Goal: Communication & Community: Answer question/provide support

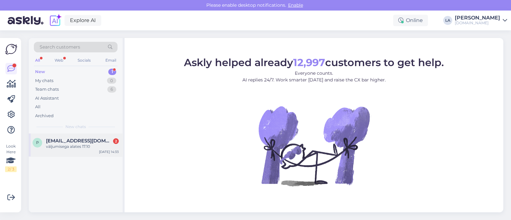
click at [113, 151] on div "[DATE] 14:33" at bounding box center [109, 152] width 20 height 5
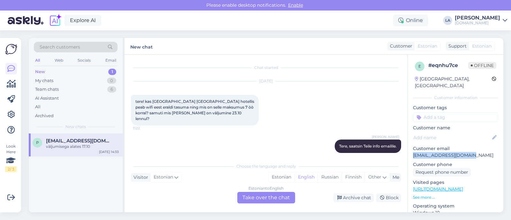
drag, startPoint x: 414, startPoint y: 147, endPoint x: 471, endPoint y: 148, distance: 56.9
click at [480, 152] on p "[EMAIL_ADDRESS][DOMAIN_NAME]" at bounding box center [455, 155] width 85 height 7
copy p "[EMAIL_ADDRESS][DOMAIN_NAME]"
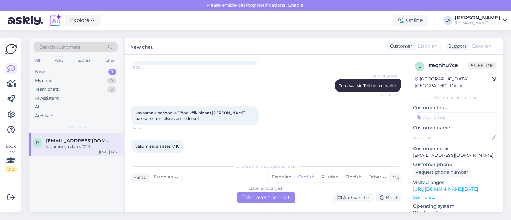
click at [262, 197] on div "Estonian to English Take over the chat" at bounding box center [266, 198] width 58 height 12
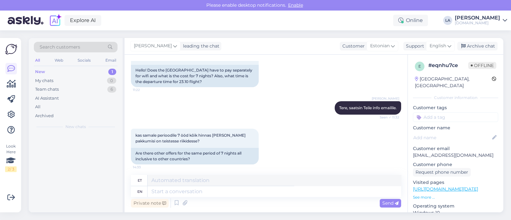
scroll to position [83, 0]
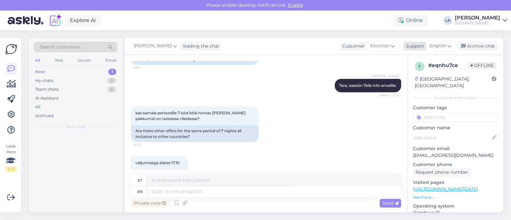
click at [441, 44] on span "English" at bounding box center [438, 45] width 17 height 7
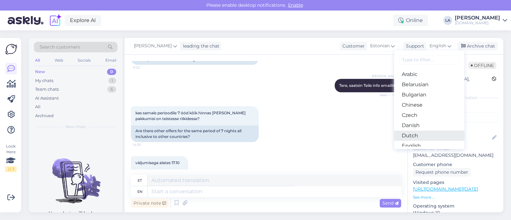
scroll to position [40, 0]
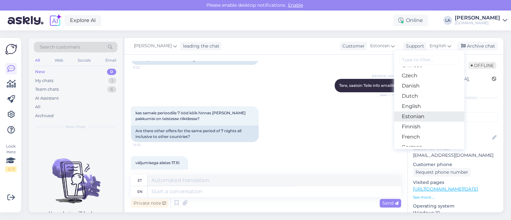
drag, startPoint x: 411, startPoint y: 116, endPoint x: 380, endPoint y: 131, distance: 34.4
click at [411, 116] on link "Estonian" at bounding box center [429, 116] width 70 height 10
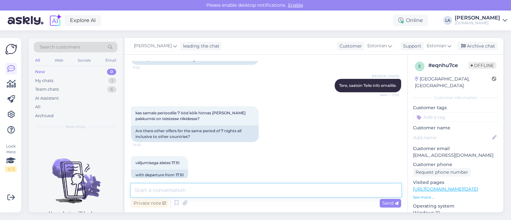
click at [178, 191] on textarea at bounding box center [266, 190] width 270 height 13
paste textarea "[URL][DOMAIN_NAME][DATE]"
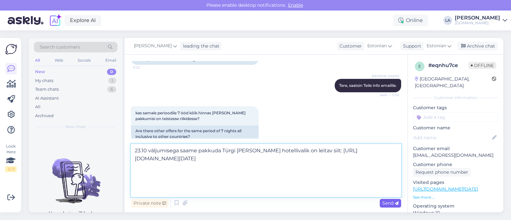
type textarea "23.10 väljumisega saame pakkuda Türgi [PERSON_NAME] hotellivalik on leitav siit…"
click at [389, 204] on span "Send" at bounding box center [390, 203] width 16 height 6
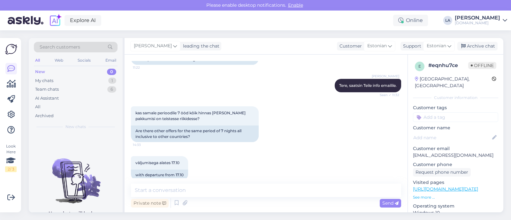
scroll to position [160, 0]
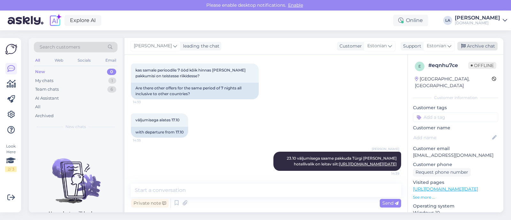
click at [481, 43] on div "Archive chat" at bounding box center [477, 46] width 40 height 9
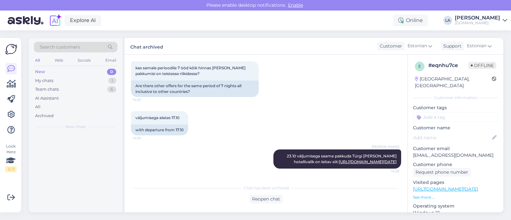
scroll to position [163, 0]
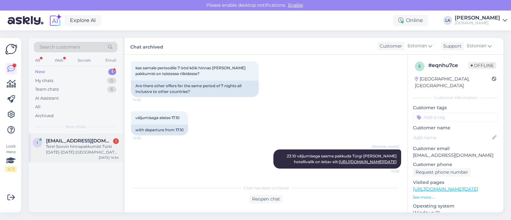
click at [113, 150] on div "Tere! Soovin hinnapakkumist Türki [DATE]-[DATE] [GEOGRAPHIC_DATA] hotelli AI" at bounding box center [82, 150] width 73 height 12
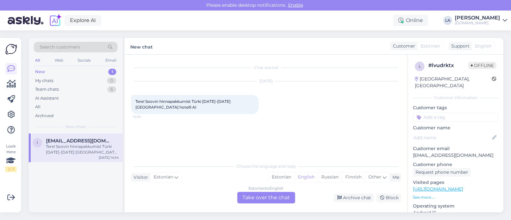
click at [262, 196] on div "Estonian to English Take over the chat" at bounding box center [266, 198] width 58 height 12
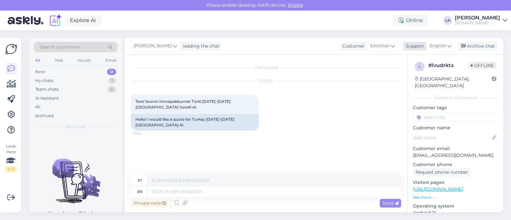
click at [436, 49] on span "English" at bounding box center [438, 45] width 17 height 7
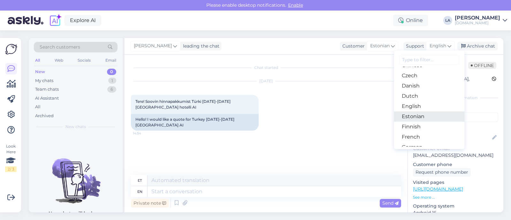
click at [423, 112] on link "Estonian" at bounding box center [429, 116] width 70 height 10
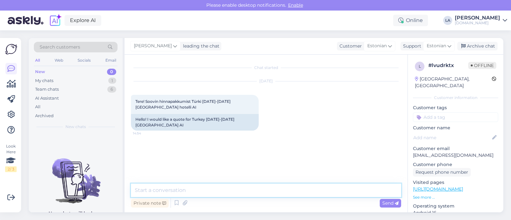
click at [180, 193] on textarea at bounding box center [266, 190] width 270 height 13
type textarea "Tere! Esimene väljumine Türki on 21.10. Kas see sobib?"
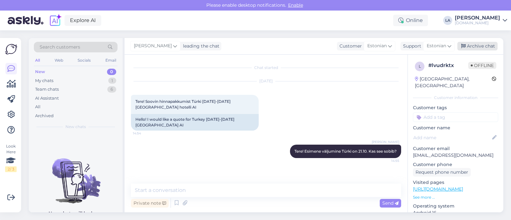
click at [482, 44] on div "Archive chat" at bounding box center [477, 46] width 40 height 9
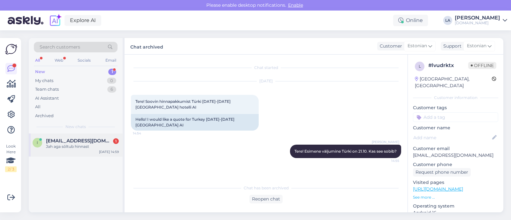
click at [85, 150] on div "I [EMAIL_ADDRESS][DOMAIN_NAME] 1 Jah aga sõltub hinnast [DATE] 14:59" at bounding box center [76, 145] width 94 height 23
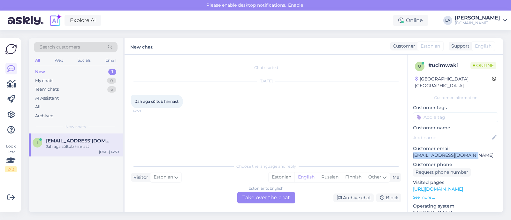
drag, startPoint x: 412, startPoint y: 146, endPoint x: 463, endPoint y: 149, distance: 51.2
click at [485, 148] on div "u # ucimwaki Online [GEOGRAPHIC_DATA], [GEOGRAPHIC_DATA] Customer information C…" at bounding box center [456, 189] width 96 height 269
copy p "[EMAIL_ADDRESS][DOMAIN_NAME]"
click at [98, 49] on div "Search customers" at bounding box center [76, 47] width 84 height 11
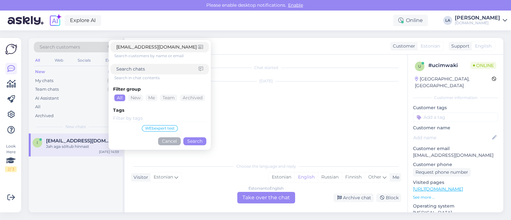
type input "[EMAIL_ADDRESS][DOMAIN_NAME]"
click at [193, 145] on div "Filter group All New Me Team Archived Tags WEbexpert test Cancel Search" at bounding box center [160, 114] width 98 height 67
click at [191, 140] on button "Search" at bounding box center [194, 141] width 23 height 8
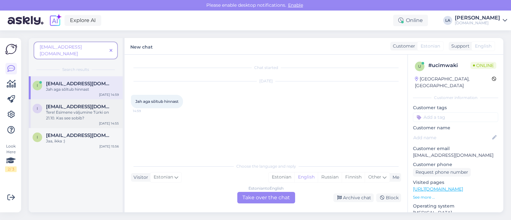
click at [60, 116] on div "I [EMAIL_ADDRESS][DOMAIN_NAME] Tere! Esimene väljumine Türki on 21.10. Kas see …" at bounding box center [76, 113] width 94 height 29
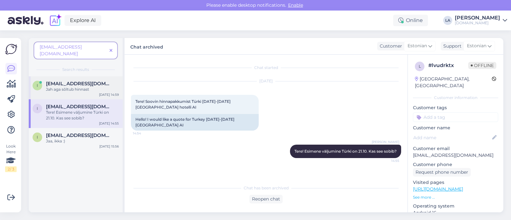
click at [75, 76] on div "I [EMAIL_ADDRESS][DOMAIN_NAME] Jah aga sõltub hinnast [DATE] 14:59" at bounding box center [76, 87] width 94 height 23
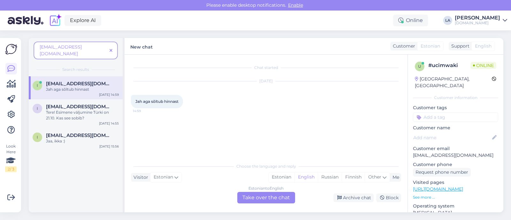
click at [256, 200] on div "Estonian to English Take over the chat" at bounding box center [266, 198] width 58 height 12
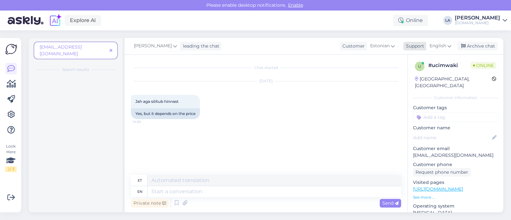
click at [434, 45] on span "English" at bounding box center [438, 45] width 17 height 7
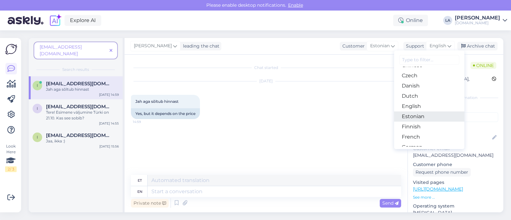
click at [411, 115] on link "Estonian" at bounding box center [429, 116] width 70 height 10
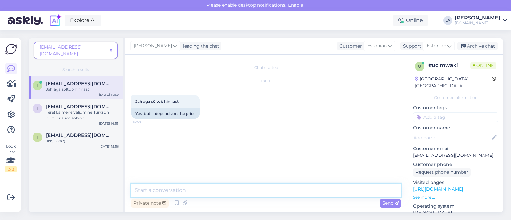
click at [163, 184] on textarea at bounding box center [266, 190] width 270 height 13
type textarea "Et saaksime hinnad saata siis vajame ka reisijate arvu."
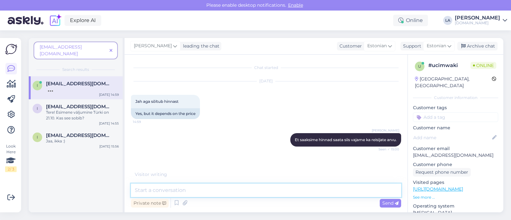
scroll to position [3, 0]
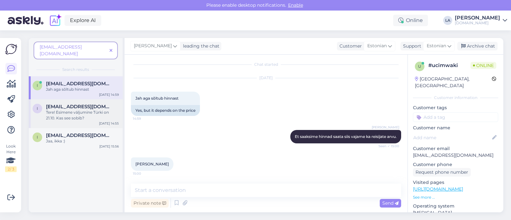
click at [77, 114] on div "Tere! Esimene väljumine Türki on 21.10. Kas see sobib?" at bounding box center [82, 116] width 73 height 12
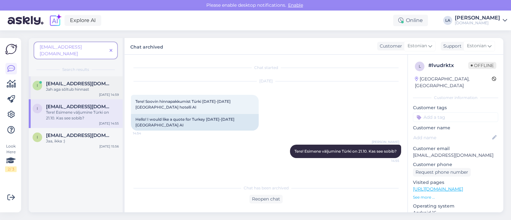
click at [73, 87] on div "Jah aga sõltub hinnast" at bounding box center [82, 90] width 73 height 6
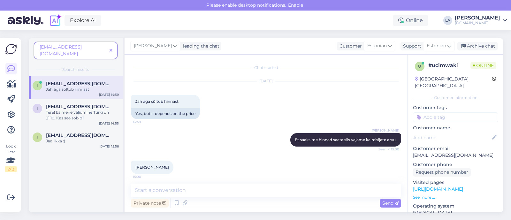
scroll to position [3, 0]
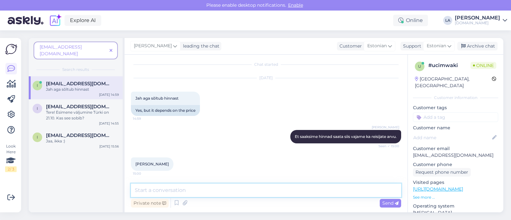
click at [241, 189] on textarea at bounding box center [266, 190] width 270 height 13
paste textarea "[GEOGRAPHIC_DATA] (5)"
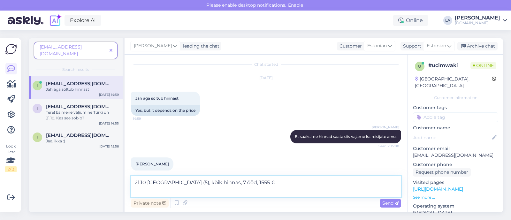
type textarea "21.10 [GEOGRAPHIC_DATA] (5), kõik hinnas, 7 ööd, 1555 €"
click at [388, 202] on span "Send" at bounding box center [390, 203] width 16 height 6
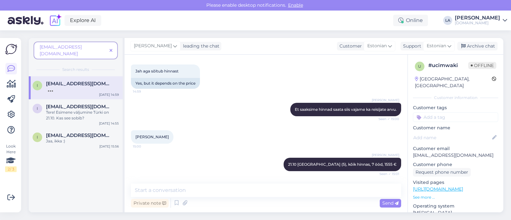
scroll to position [58, 0]
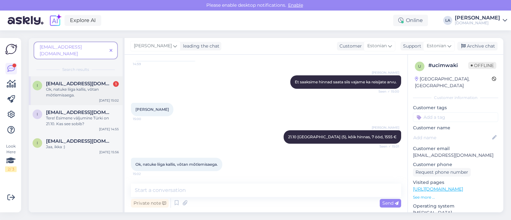
click at [116, 87] on div "Ok, natuke liiga kallis, võtan mõtlemisaega." at bounding box center [82, 93] width 73 height 12
click at [110, 49] on icon at bounding box center [111, 51] width 3 height 4
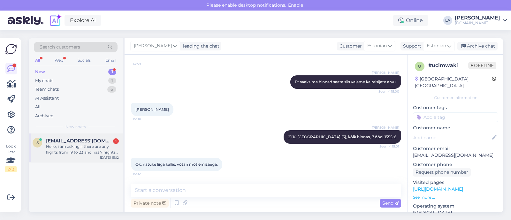
click at [91, 146] on div "Hello, i am asking if there are any flights from 19 to 23 and has 7 nights from…" at bounding box center [82, 150] width 73 height 12
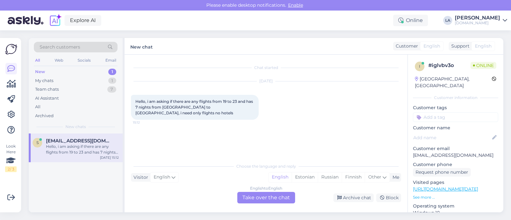
click at [275, 196] on div "English to English Take over the chat" at bounding box center [266, 198] width 58 height 12
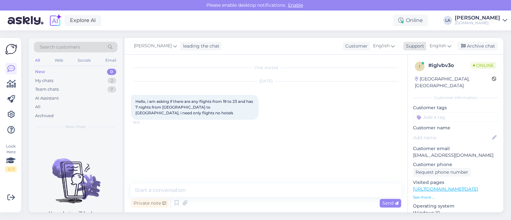
click at [446, 49] on span "English" at bounding box center [438, 45] width 17 height 7
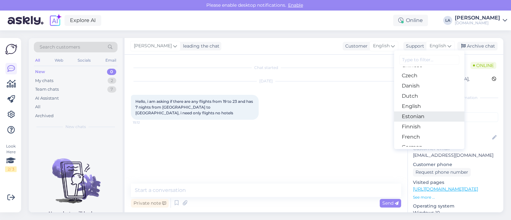
click at [418, 120] on link "Estonian" at bounding box center [429, 116] width 70 height 10
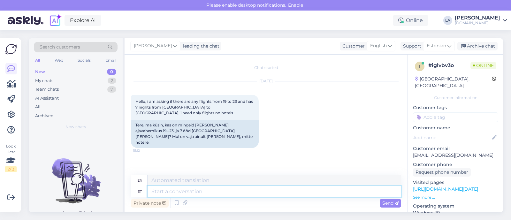
click at [205, 192] on textarea at bounding box center [275, 191] width 254 height 11
type textarea "Tere!"
type textarea "Hello!"
type textarea "Tere! Kahjuks o"
type textarea "Hello! Unfortunately"
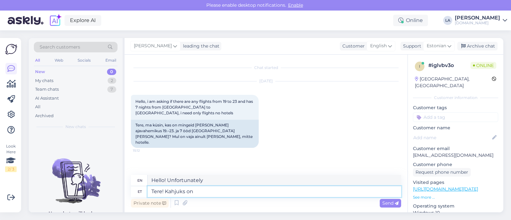
type textarea "Tere! Kahjuks on"
type textarea "Hello! Unfortunately,"
type textarea "Tere! Kahjuks on kõik v"
type textarea "Hello! Unfortunately, everything is"
type textarea "Tere! Kahjuks on kõik välja m"
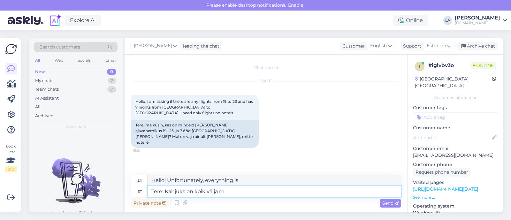
type textarea "Hello! Unfortunately, everything is out."
type textarea "Tere! Kahjuks on kõik välja müdud."
type textarea "Hello! Unfortunately, everything is sold out."
click at [228, 193] on textarea "Tere! Kahjuks on kõik välja müdud." at bounding box center [275, 191] width 254 height 11
type textarea "Tere! Kahjuks on kõik välja müüdud."
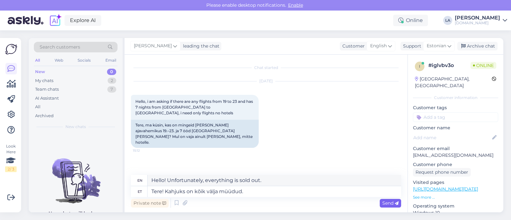
click at [394, 204] on span "Send" at bounding box center [390, 203] width 16 height 6
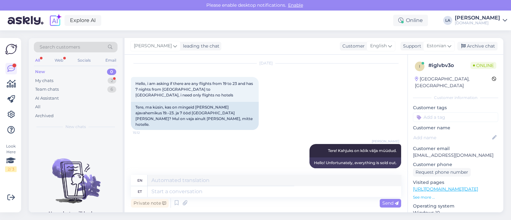
scroll to position [56, 0]
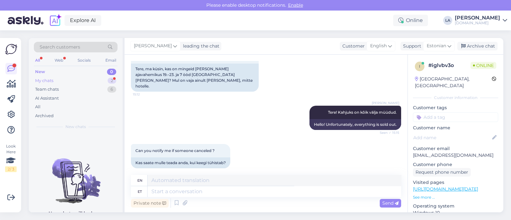
click at [110, 81] on div "2" at bounding box center [112, 81] width 9 height 6
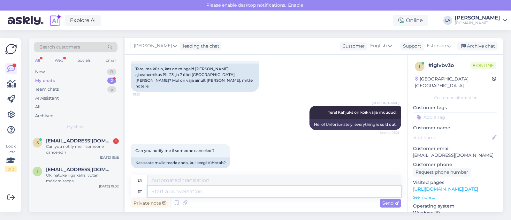
click at [191, 189] on textarea at bounding box center [275, 191] width 254 height 11
type textarea "Soovitame"
type textarea "We recommend"
type textarea "Soovitame kirjutada m"
type textarea "We recommend writing"
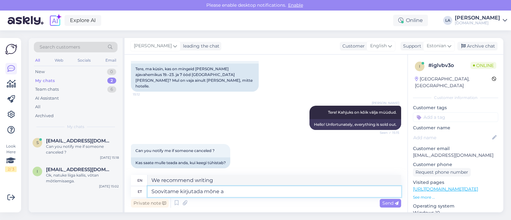
type textarea "Soovitame kirjutada [PERSON_NAME]"
type textarea "We recommend writing some"
type textarea "Soovitame kirjutada mõne aja p"
type textarea "We recommend writing for a while"
type textarea "Soovitame kirjutada mõne [PERSON_NAME] u"
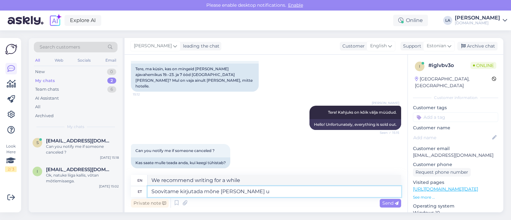
type textarea "We recommend writing after some time"
type textarea "Soovitame kirjutada mõne [PERSON_NAME] uuesti,"
type textarea "We recommend writing again after a while,"
type textarea "Soovitame kirjutada mõne [PERSON_NAME] uuesti, ise me"
type textarea "We recommend writing again after a while, yourself"
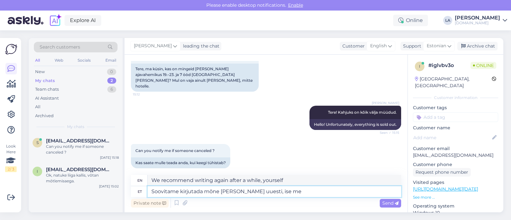
type textarea "Soovitame kirjutada mõne [PERSON_NAME] uuesti, ise me e"
type textarea "We recommend writing again after a while, we ourselves"
type textarea "Soovitame kirjutada mõne [PERSON_NAME] uuesti, ise me eraldi mee"
type textarea "We recommend writing again after a while, we will separately honey"
type textarea "Soovitame kirjutada mõne [PERSON_NAME] uuesti, ise me eraldi meeldetuletusi ei"
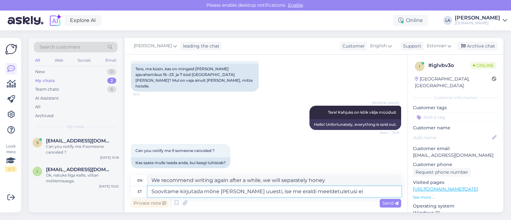
type textarea "We recommend writing again after a while, we will send you separate reminders."
type textarea "Soovitame kirjutada mõne [PERSON_NAME] uuesti, ise me eraldi meeldetuletusi ei …"
type textarea "We recommend writing again after a while, we do not send separate reminders our…"
type textarea "Soovitame kirjutada mõne [PERSON_NAME] uuesti, ise me eraldi meeldetuletusi [PE…"
type textarea "We recommend that you write again after a while, we will not send separate remi…"
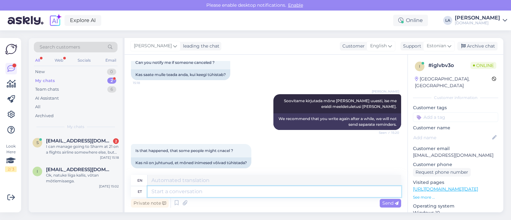
scroll to position [200, 0]
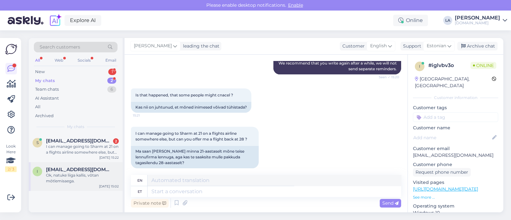
click at [73, 173] on div "Ok, natuke liiga kallis, võtan mõtlemisaega." at bounding box center [82, 179] width 73 height 12
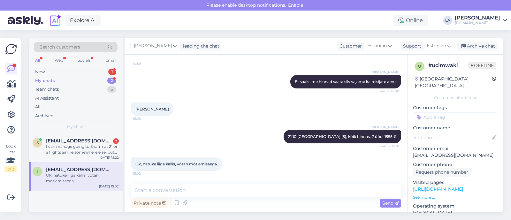
scroll to position [58, 0]
click at [472, 46] on div "Archive chat" at bounding box center [477, 46] width 40 height 9
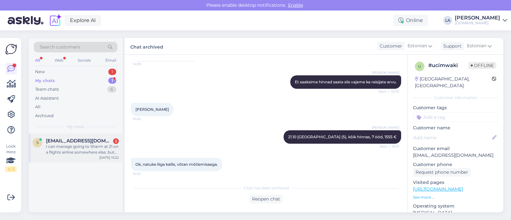
click at [96, 156] on div "s [EMAIL_ADDRESS][DOMAIN_NAME] 2 I can manage going to Sharm at 21 on a flights…" at bounding box center [76, 148] width 94 height 29
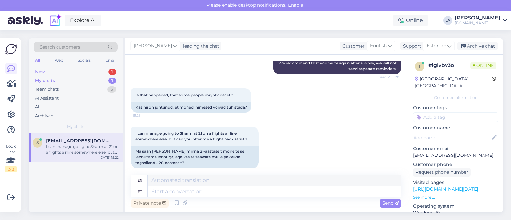
click at [82, 71] on div "New 1" at bounding box center [76, 71] width 84 height 9
click at [80, 158] on div "K Kaisa Ristikivi Ei meid pole keegi [PERSON_NAME] võtnud. Öeldi just et 35 min…" at bounding box center [76, 148] width 94 height 29
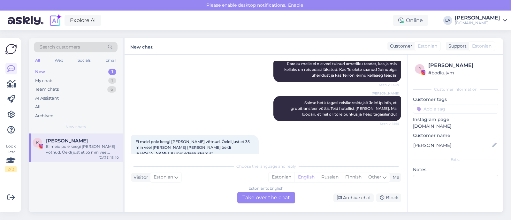
scroll to position [971, 0]
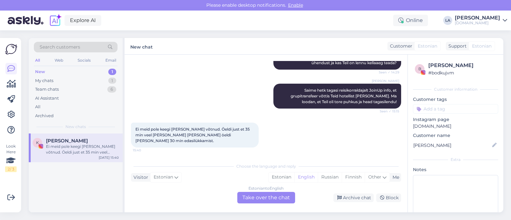
click at [270, 196] on div "Estonian to English Take over the chat" at bounding box center [266, 198] width 58 height 12
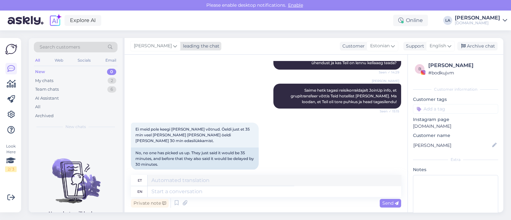
click at [157, 44] on div "[PERSON_NAME]" at bounding box center [155, 46] width 50 height 10
type input "kel"
click at [159, 77] on div "[PERSON_NAME]" at bounding box center [176, 75] width 55 height 8
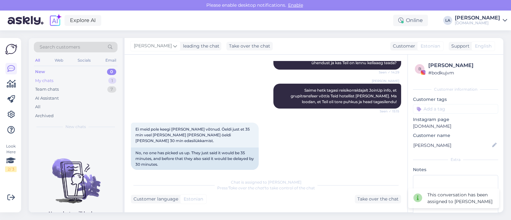
click at [95, 81] on div "My chats 1" at bounding box center [76, 80] width 84 height 9
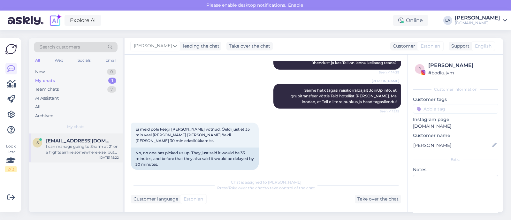
click at [74, 144] on div "I can manage going to Sharm at 21 on a flights airline somewhere else, but can …" at bounding box center [82, 150] width 73 height 12
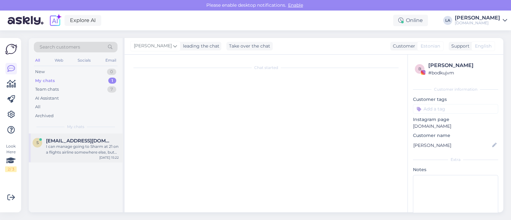
scroll to position [200, 0]
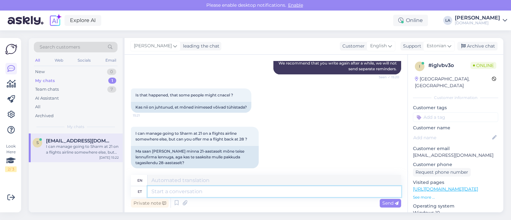
click at [232, 189] on textarea at bounding box center [275, 191] width 254 height 11
type textarea "Paraku ei"
type textarea "Unfortunately"
type textarea "Paraku ei o"
type textarea "Unfortunately not."
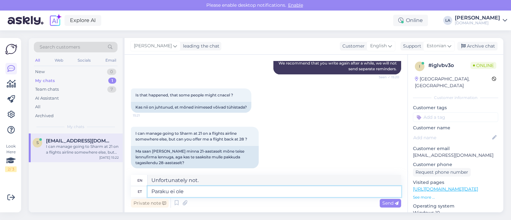
type textarea "Paraku ei ole"
type textarea "Unfortunately, there is no"
type textarea "Paraku ei ole pakkuda k"
type textarea "Unfortunately, there is no offer"
type textarea "Paraku ei ole pakkuda ka ai"
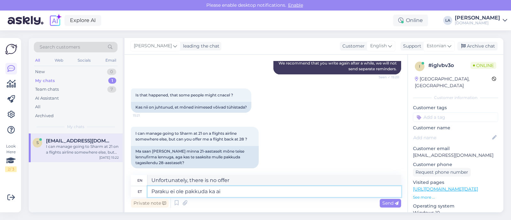
type textarea "Unfortunately, there is also no offer"
type textarea "Paraku ei ole pakkuda ka ainult taga"
type textarea "Unfortunately, there is not only"
type textarea "Paraku ei ole pakkuda ka ainult tagasilendu"
type textarea "Unfortunately, only a return flight is not available."
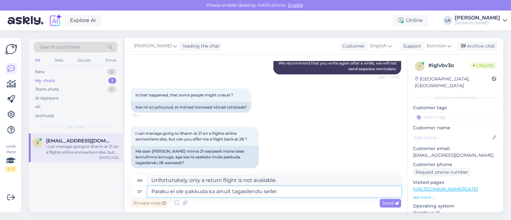
type textarea "Paraku ei ole pakkuda ka ainult tagasilendu sellel k"
type textarea "Unfortunately, there is no return flight available on this route."
type textarea "Paraku ei ole pakkuda ka ainult tagasilendu sellel kuupäeval."
type textarea "Unfortunately, there is no return flight available on this date."
type textarea "Paraku ei ole pakkuda ka ainult tagasilendu sellel kuupäeval."
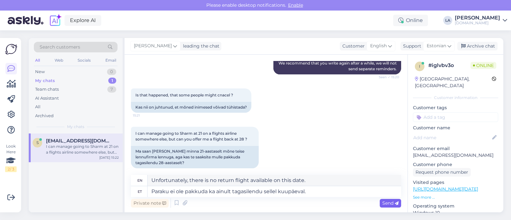
click at [382, 203] on span "Send" at bounding box center [390, 203] width 16 height 6
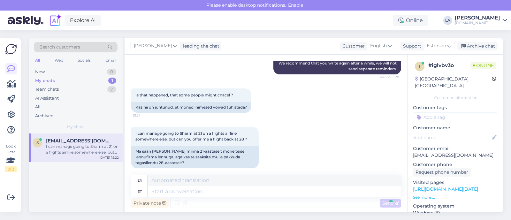
scroll to position [238, 0]
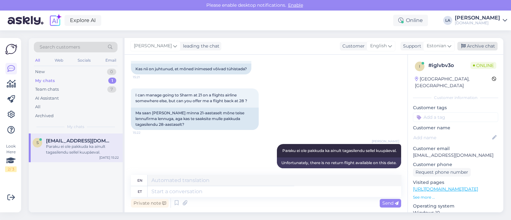
click at [468, 47] on div "Archive chat" at bounding box center [477, 46] width 40 height 9
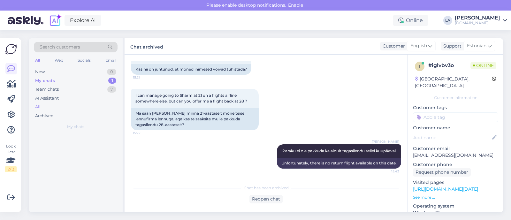
scroll to position [232, 0]
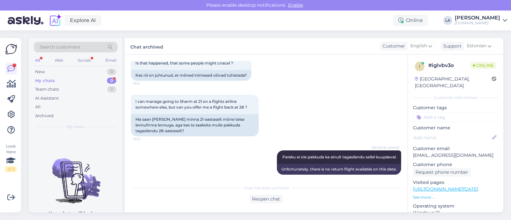
click at [99, 81] on div "My chats 0" at bounding box center [76, 80] width 84 height 9
click at [109, 70] on div "1" at bounding box center [112, 72] width 8 height 6
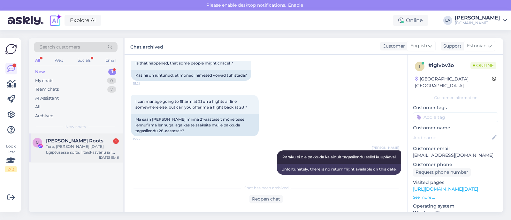
click at [73, 145] on div "Tere, [PERSON_NAME] [DATE] Egiptusesse sõita. 1 täiskasvanu ja 1 laps(13a) [GEO…" at bounding box center [82, 150] width 73 height 12
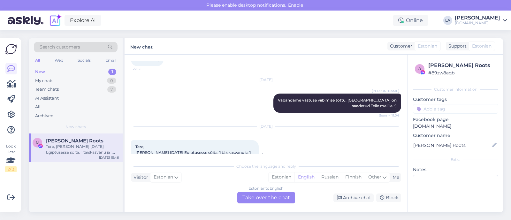
scroll to position [276, 0]
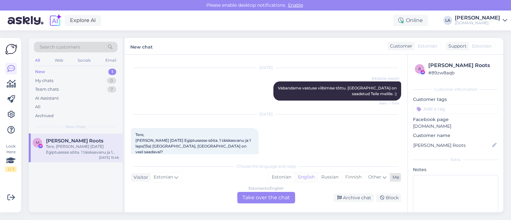
drag, startPoint x: 273, startPoint y: 198, endPoint x: 303, endPoint y: 175, distance: 37.4
click at [273, 198] on div "Estonian to English Take over the chat" at bounding box center [266, 198] width 58 height 12
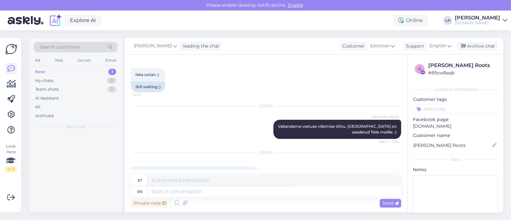
scroll to position [314, 0]
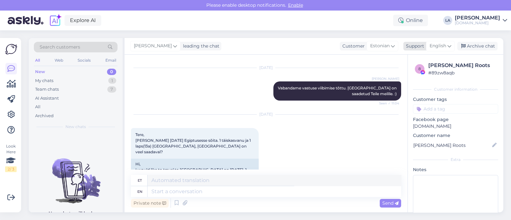
click at [440, 45] on span "English" at bounding box center [438, 45] width 17 height 7
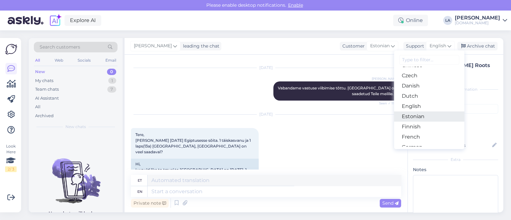
click at [414, 114] on link "Estonian" at bounding box center [429, 116] width 70 height 10
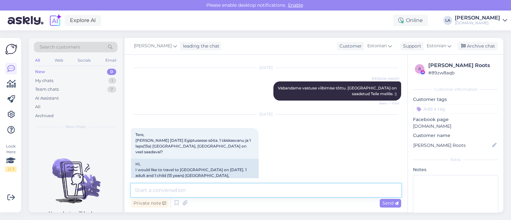
click at [229, 189] on textarea at bounding box center [266, 190] width 270 height 13
type textarea "Tere! Saadan pakkumise meilile."
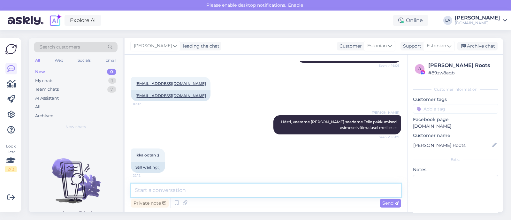
scroll to position [147, 0]
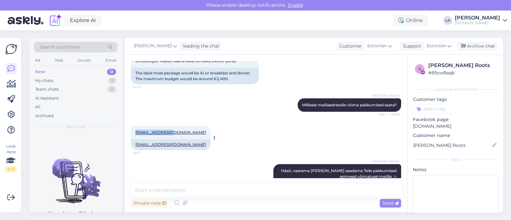
drag, startPoint x: 133, startPoint y: 122, endPoint x: 172, endPoint y: 121, distance: 39.0
click at [172, 126] on div "[EMAIL_ADDRESS][DOMAIN_NAME] 16:07" at bounding box center [171, 132] width 80 height 13
copy link "[EMAIL_ADDRESS][DOMAIN_NAME]"
click at [244, 192] on textarea at bounding box center [266, 190] width 270 height 13
type textarea "Saadetud. :)"
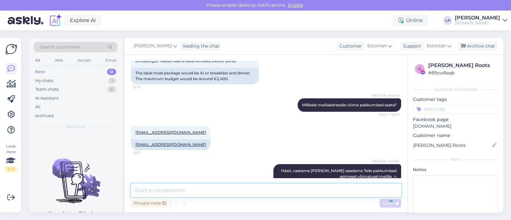
scroll to position [374, 0]
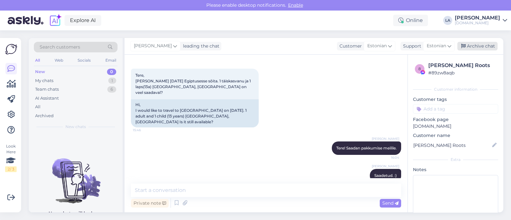
click at [478, 49] on div "Archive chat" at bounding box center [477, 46] width 40 height 9
